Goal: Find specific page/section: Find specific page/section

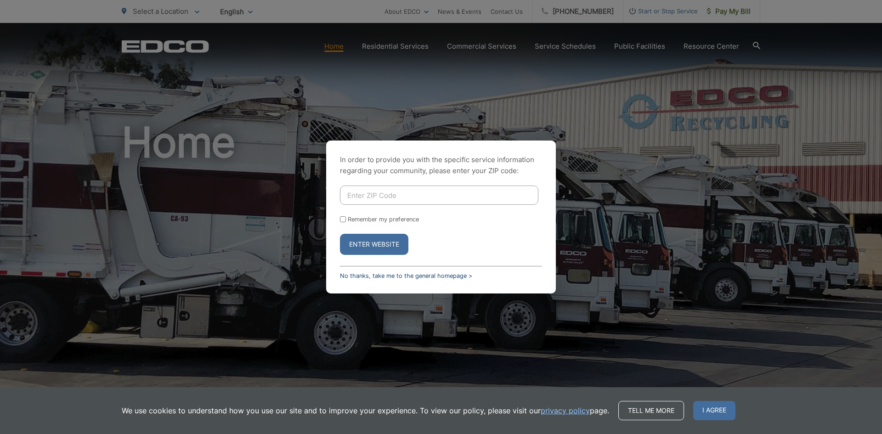
click at [367, 275] on link "No thanks, take me to the general homepage >" at bounding box center [406, 275] width 132 height 7
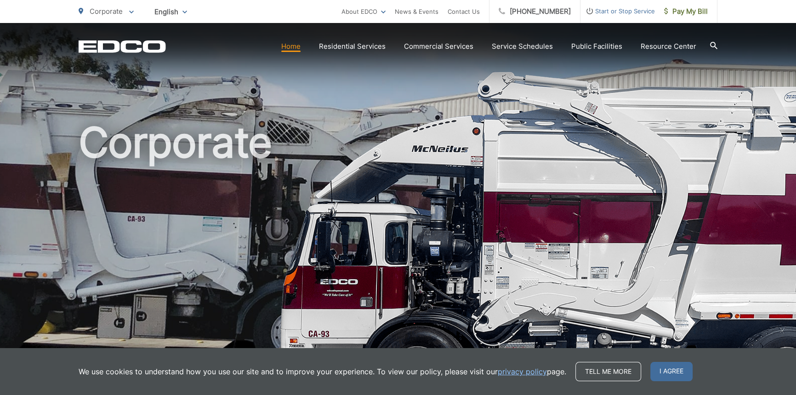
click at [712, 44] on icon at bounding box center [713, 45] width 7 height 7
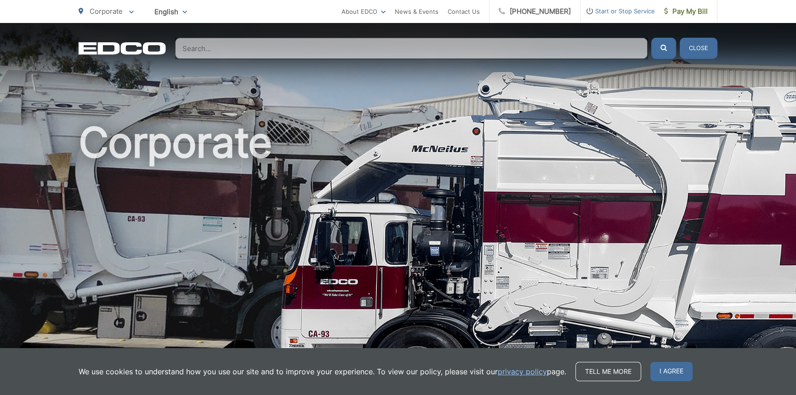
click at [598, 50] on input "Search" at bounding box center [411, 48] width 472 height 21
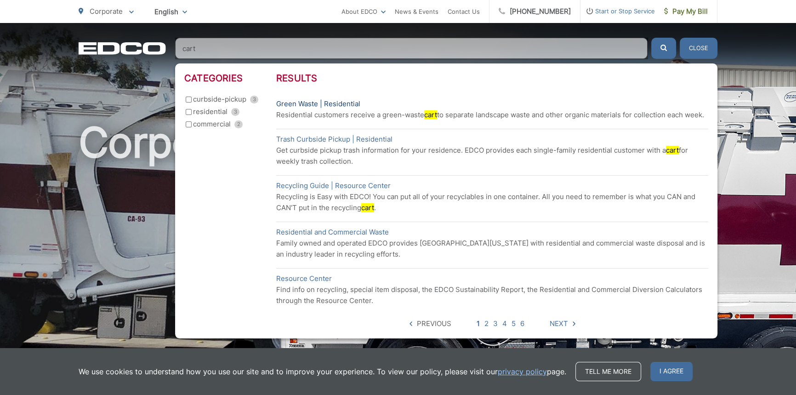
type input "cart"
click at [344, 101] on link "Green Waste | Residential" at bounding box center [318, 103] width 84 height 11
